Goal: Find specific page/section: Find specific page/section

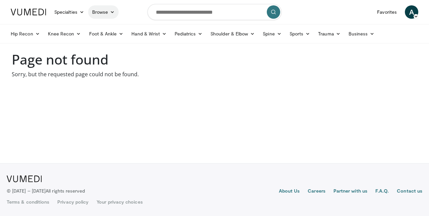
click at [102, 11] on link "Browse" at bounding box center [103, 11] width 31 height 13
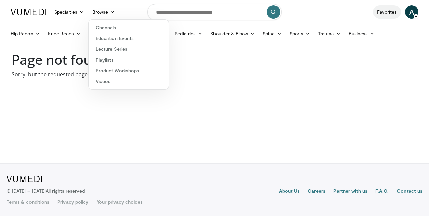
click at [385, 12] on link "Favorites" at bounding box center [387, 11] width 28 height 13
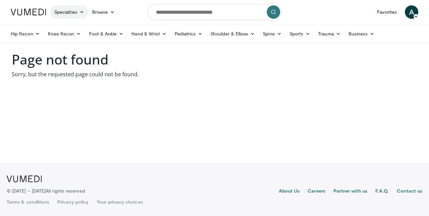
click at [84, 13] on icon at bounding box center [81, 12] width 5 height 5
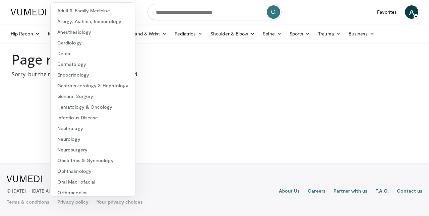
click at [185, 77] on p "Sorry, but the requested page could not be found." at bounding box center [214, 74] width 405 height 8
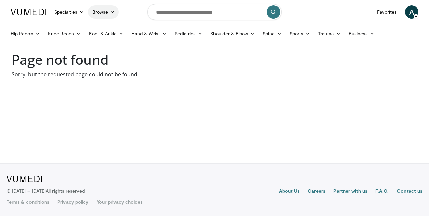
click at [112, 12] on icon at bounding box center [112, 12] width 5 height 5
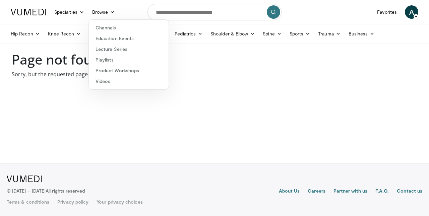
click at [235, 93] on body "Specialties Adult & Family Medicine Allergy, [MEDICAL_DATA], Immunology Anesthe…" at bounding box center [214, 108] width 429 height 216
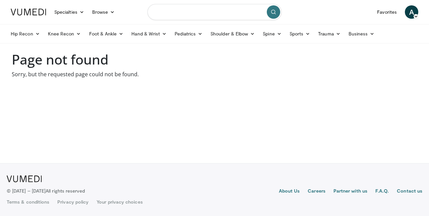
click at [173, 14] on input "Search topics, interventions" at bounding box center [214, 12] width 134 height 16
drag, startPoint x: 221, startPoint y: 13, endPoint x: 65, endPoint y: 13, distance: 155.8
click at [82, 13] on nav "Specialties Adult & Family Medicine Allergy, [MEDICAL_DATA], Immunology Anesthe…" at bounding box center [214, 12] width 415 height 24
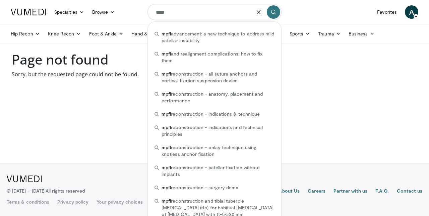
drag, startPoint x: 174, startPoint y: 12, endPoint x: 144, endPoint y: 12, distance: 29.8
click at [169, 12] on input "****" at bounding box center [214, 12] width 134 height 16
click at [165, 14] on input "****" at bounding box center [214, 12] width 134 height 16
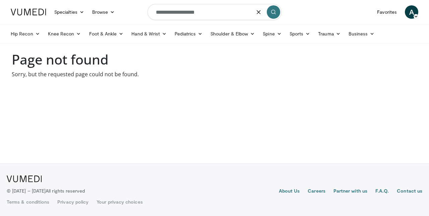
type input "**********"
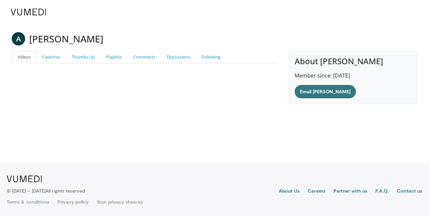
scroll to position [69, 0]
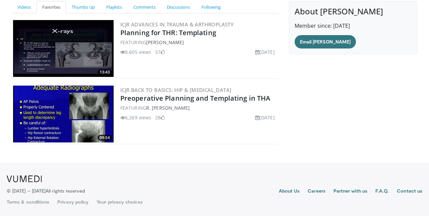
click at [360, 118] on div "About Andreas Christou Member since: Jun 17, 2012 Email Andreas" at bounding box center [353, 75] width 138 height 149
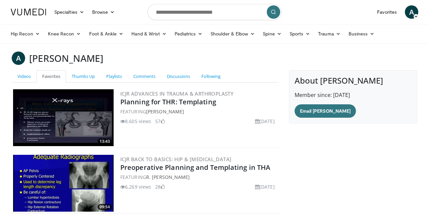
scroll to position [0, 0]
click at [77, 12] on link "Specialties" at bounding box center [69, 11] width 38 height 13
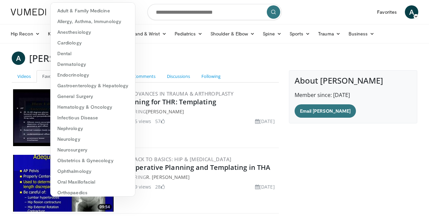
click at [160, 56] on div "A Andreas Christou" at bounding box center [214, 58] width 415 height 13
